Goal: Feedback & Contribution: Leave review/rating

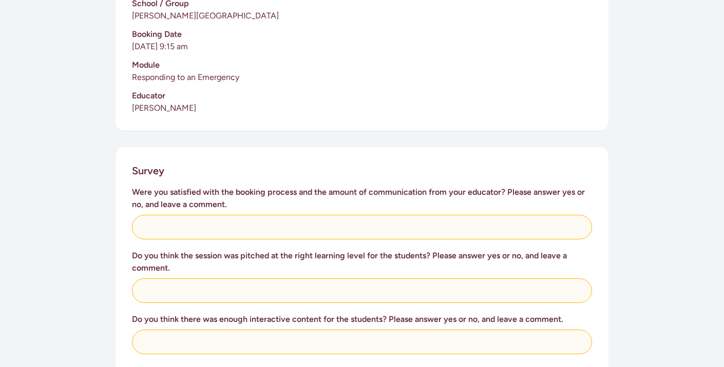
scroll to position [287, 0]
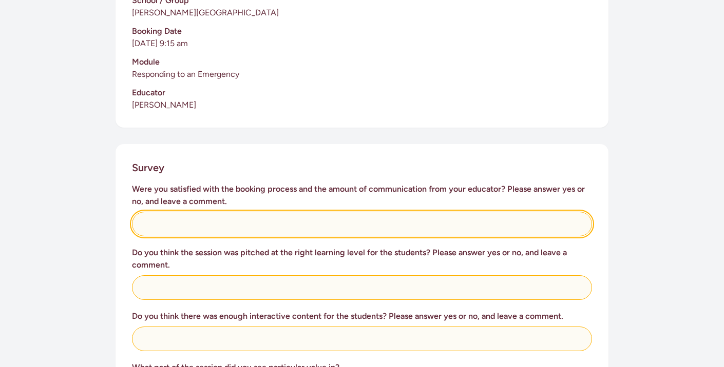
click at [171, 212] on input "text" at bounding box center [362, 224] width 460 height 25
type input "Yes"
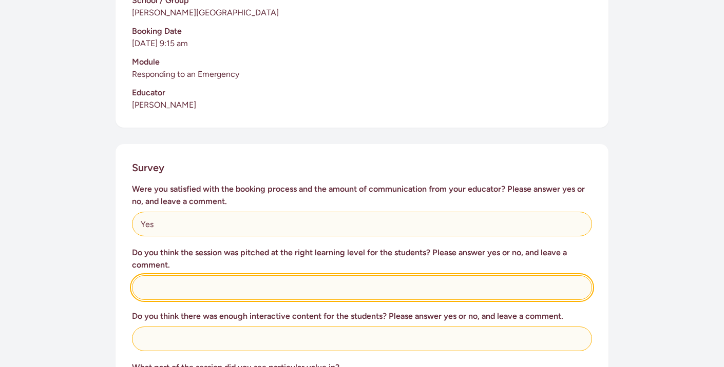
click at [167, 279] on input "text" at bounding box center [362, 288] width 460 height 25
type input "Yes - great session, very informative and keep students engaged"
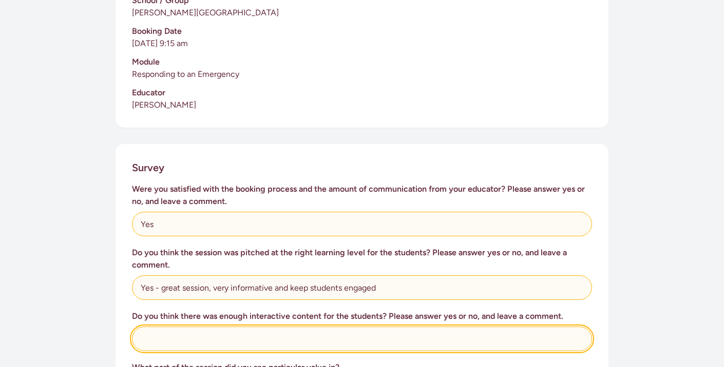
click at [167, 328] on input "text" at bounding box center [362, 339] width 460 height 25
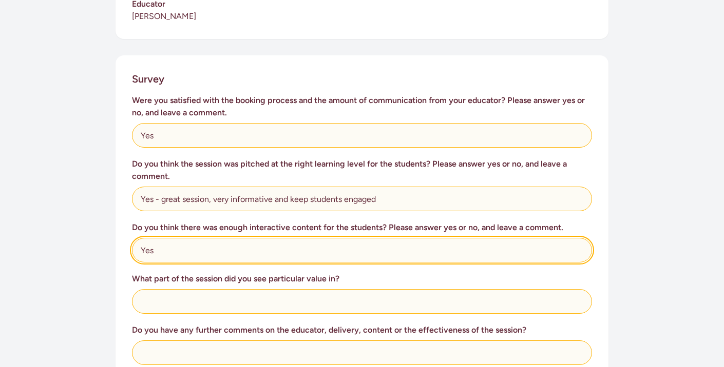
scroll to position [381, 0]
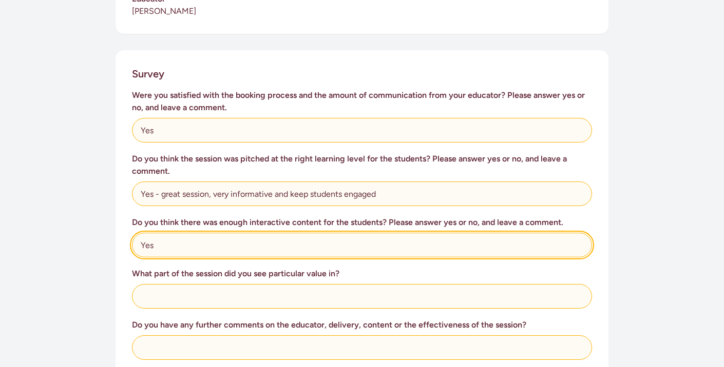
type input "Yes"
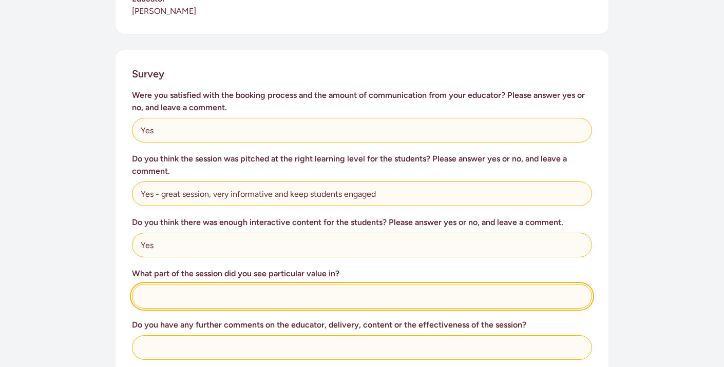
click at [170, 284] on input "text" at bounding box center [362, 296] width 460 height 25
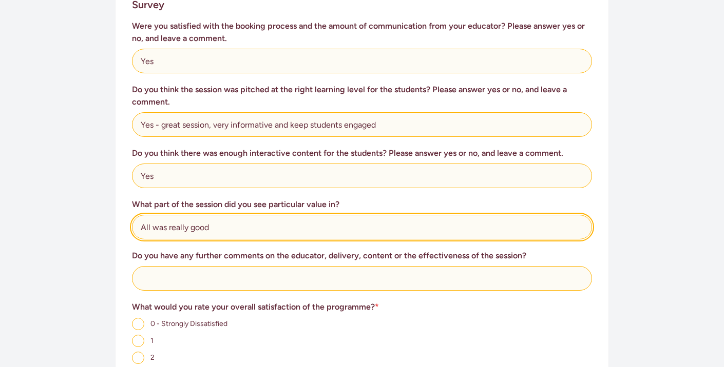
scroll to position [452, 0]
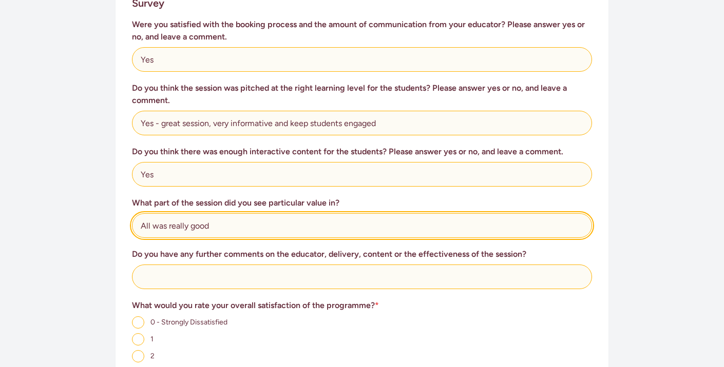
type input "All was really good"
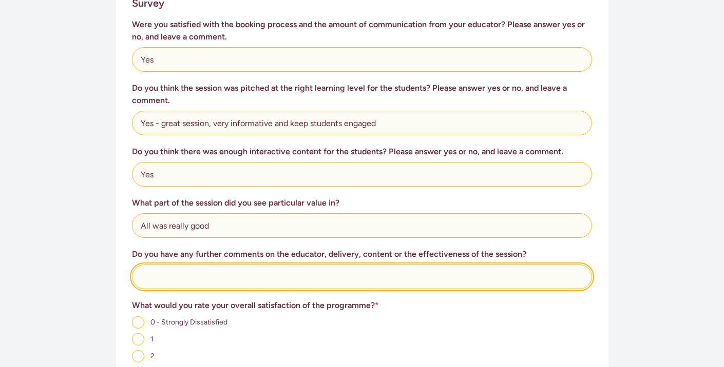
click at [164, 265] on input "text" at bounding box center [362, 277] width 460 height 25
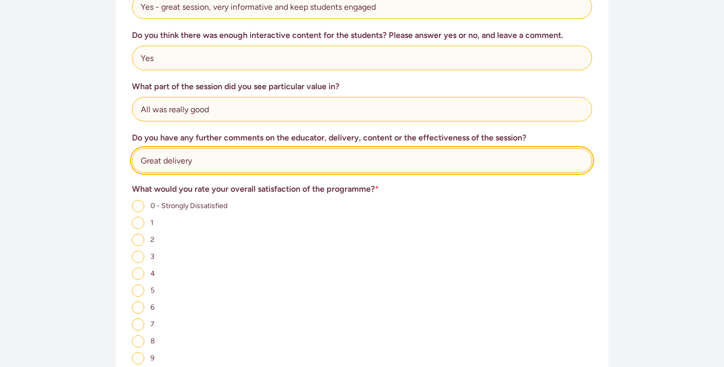
scroll to position [662, 0]
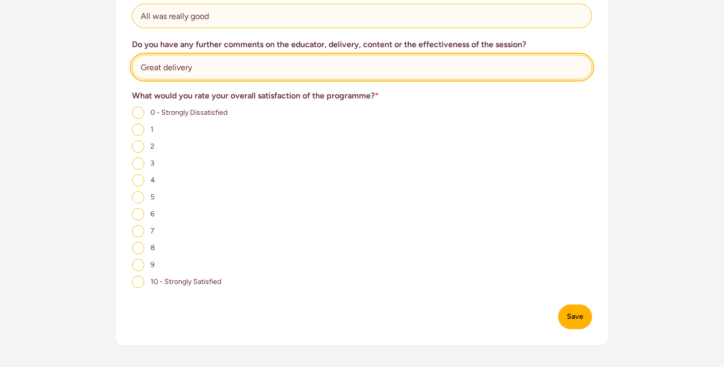
type input "Great delivery"
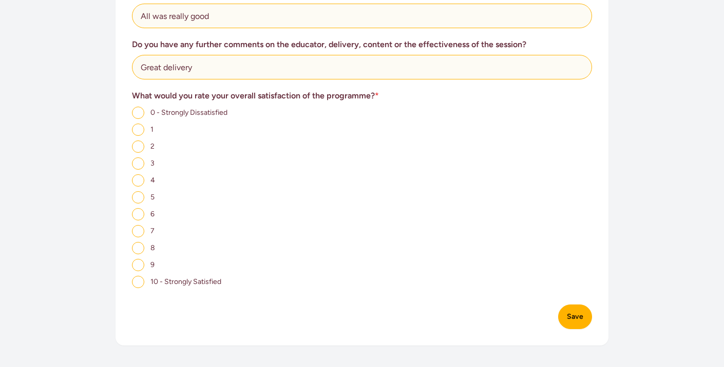
click at [139, 276] on input "10 - Strongly Satisfied" at bounding box center [138, 282] width 12 height 12
radio input "true"
click at [584, 310] on button "Save" at bounding box center [575, 317] width 34 height 25
